Goal: Transaction & Acquisition: Purchase product/service

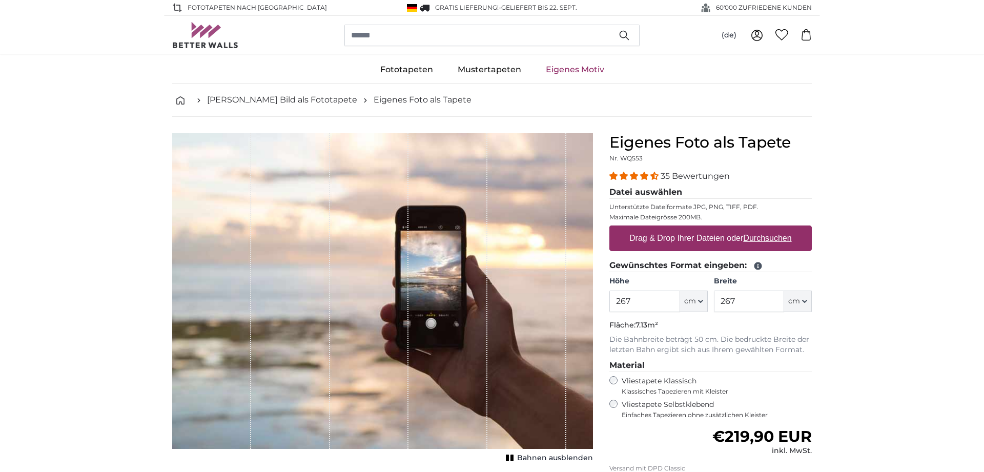
type input "267"
click at [729, 301] on input "267" at bounding box center [749, 302] width 70 height 22
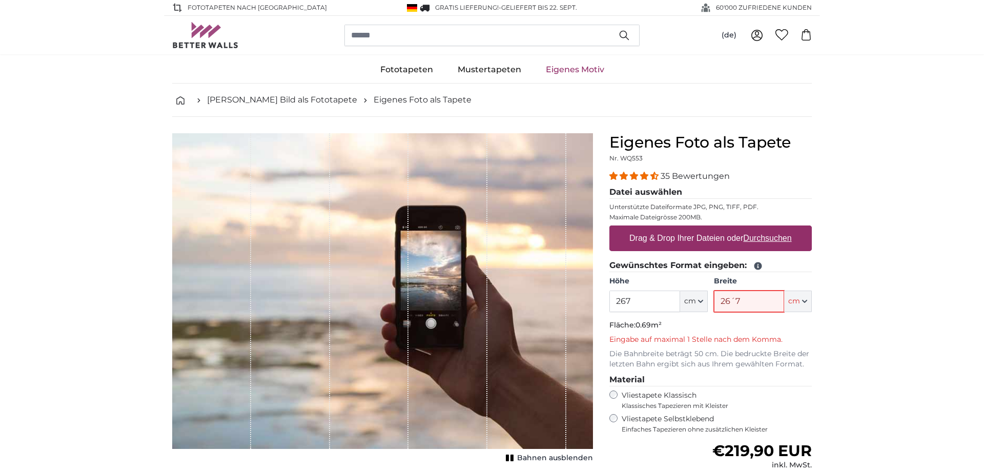
type input "267"
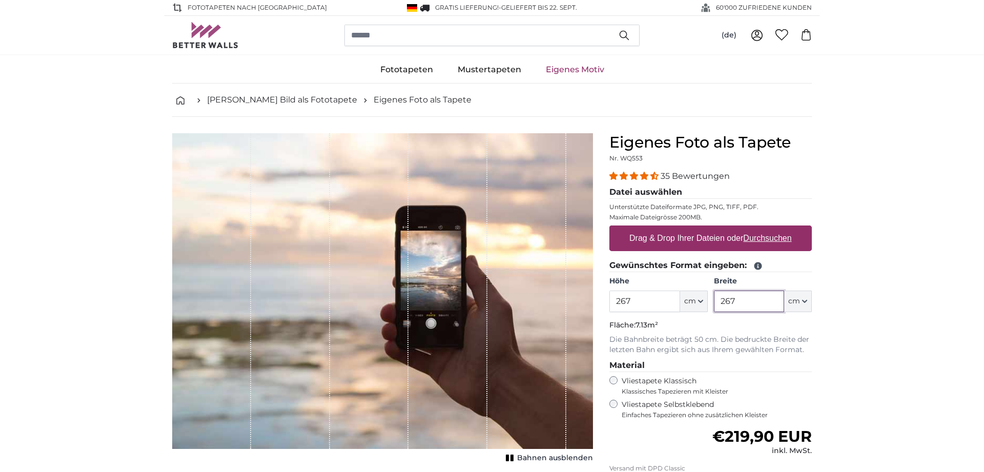
scroll to position [71, 0]
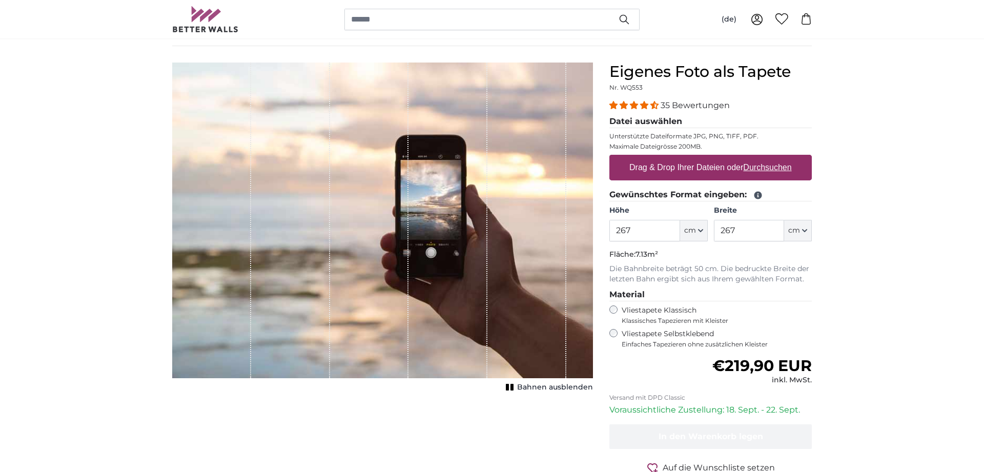
click at [759, 166] on u "Durchsuchen" at bounding box center [768, 167] width 48 height 9
click at [759, 158] on input "Drag & Drop Ihrer Dateien oder Durchsuchen" at bounding box center [710, 156] width 202 height 3
type input "**********"
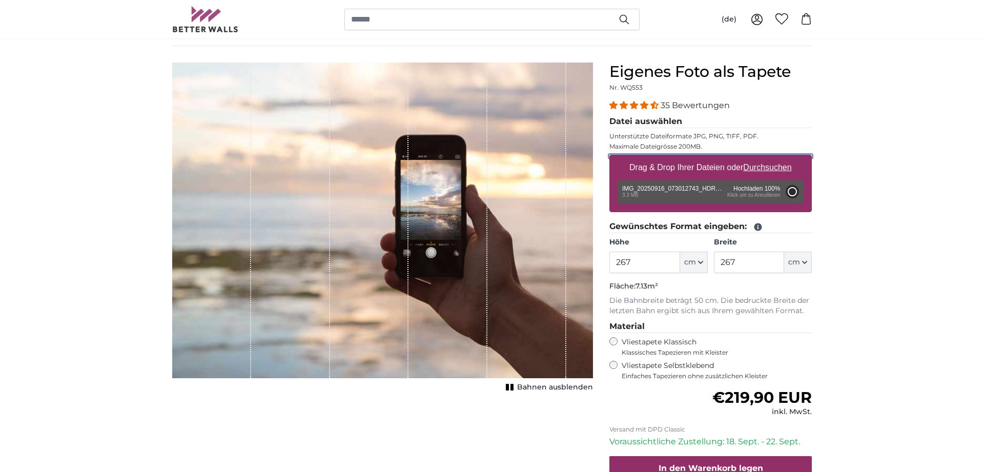
type input "200"
type input "150"
